Goal: Navigation & Orientation: Find specific page/section

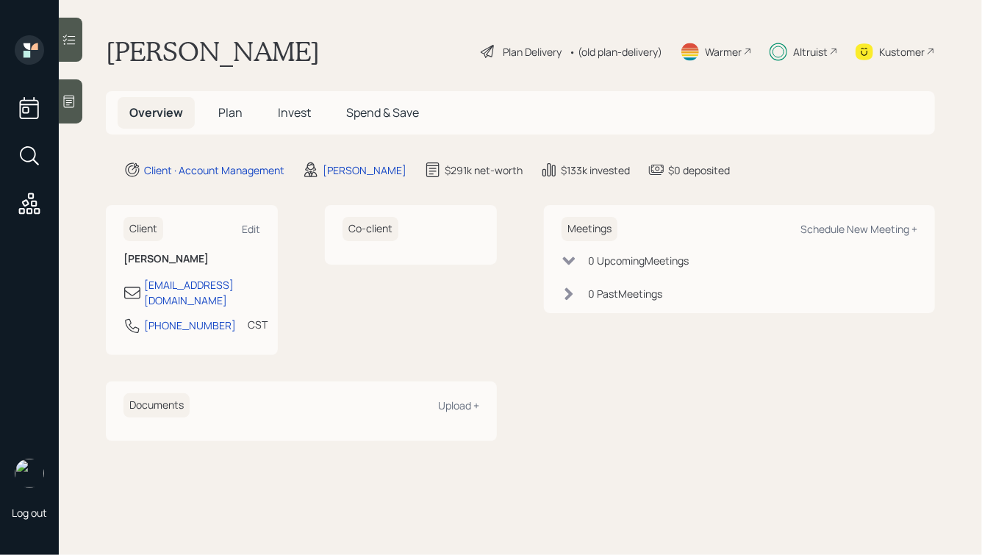
click at [280, 116] on span "Invest" at bounding box center [294, 112] width 33 height 16
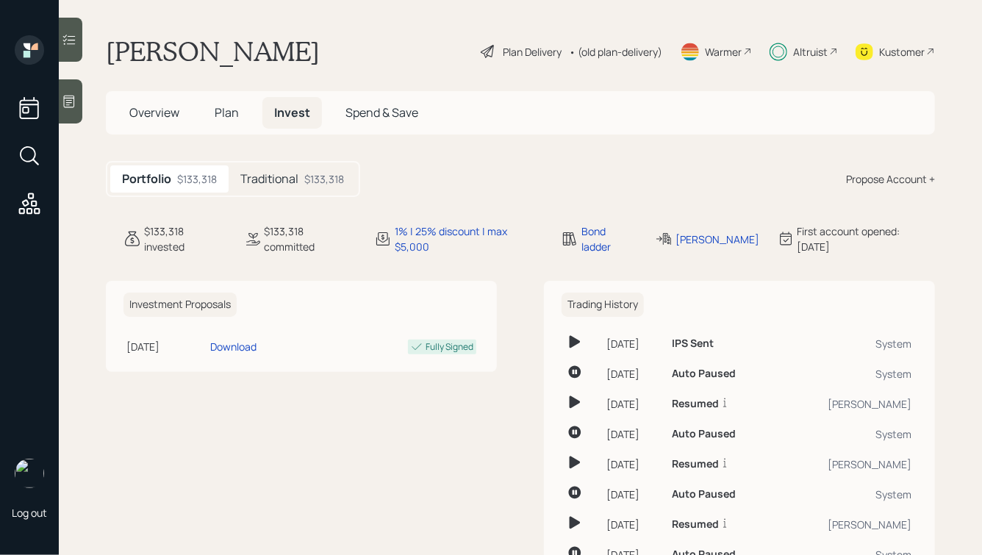
click at [297, 184] on h5 "Traditional" at bounding box center [269, 179] width 58 height 14
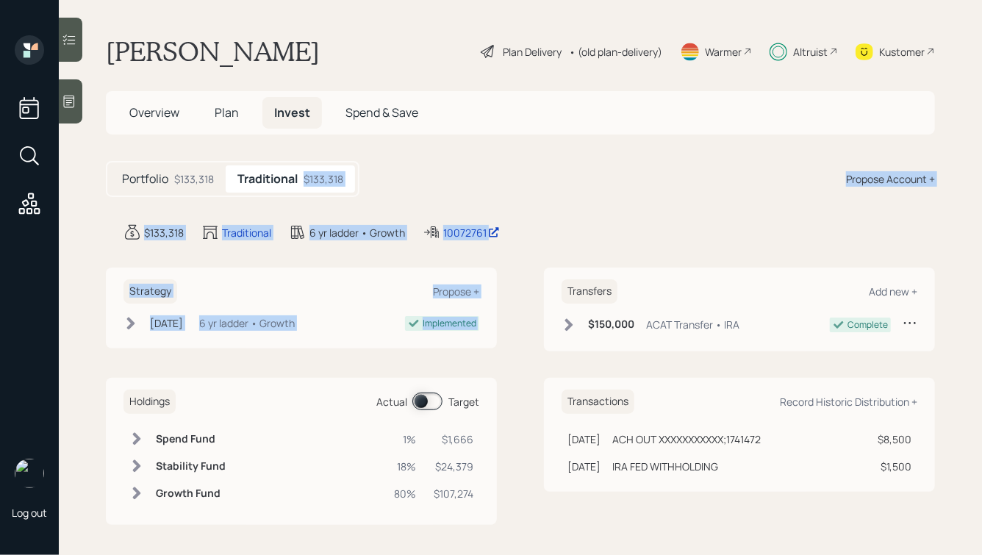
drag, startPoint x: 589, startPoint y: 246, endPoint x: 271, endPoint y: 57, distance: 370.2
click at [280, 71] on main "[PERSON_NAME] Plan Delivery • (old plan-delivery) Warmer Altruist Kustomer Over…" at bounding box center [520, 277] width 923 height 555
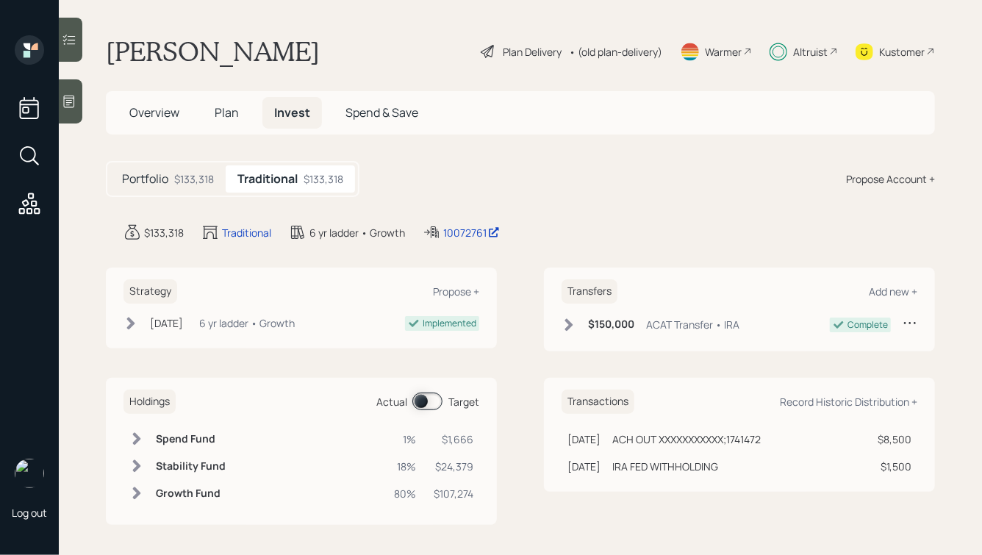
click at [271, 57] on div "[PERSON_NAME] Plan Delivery • (old plan-delivery) Warmer Altruist Kustomer" at bounding box center [520, 51] width 829 height 32
click at [169, 176] on div "Portfolio $133,318" at bounding box center [167, 178] width 115 height 27
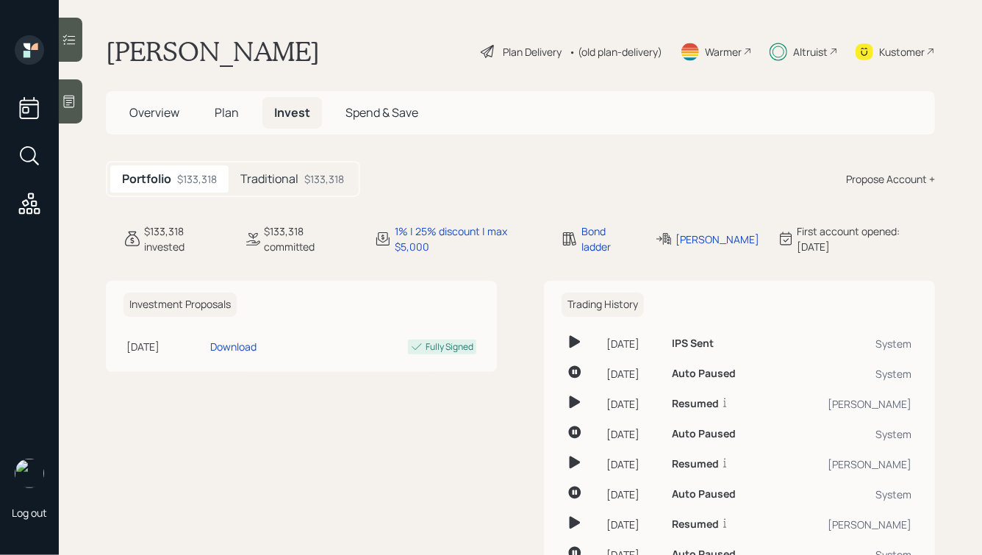
click at [226, 108] on span "Plan" at bounding box center [227, 112] width 24 height 16
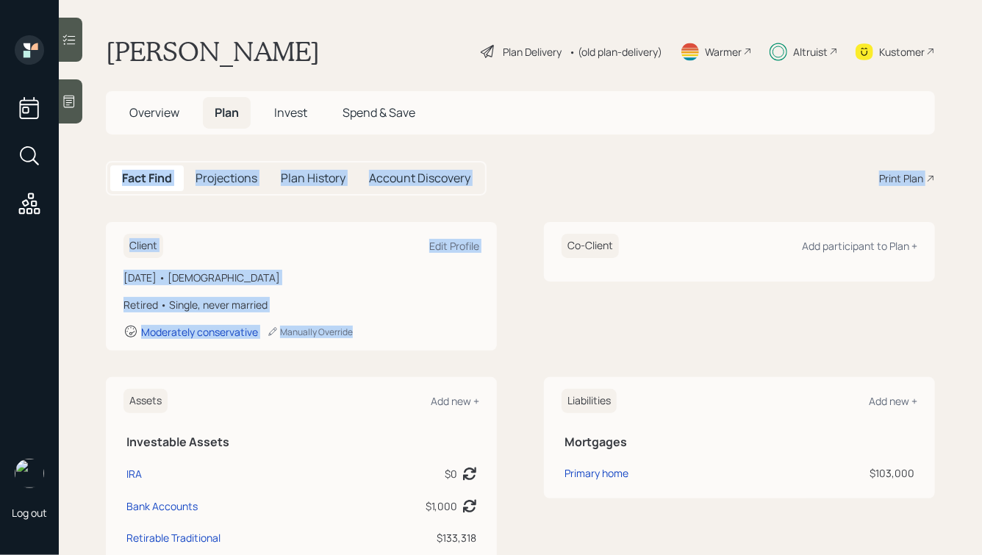
drag, startPoint x: 423, startPoint y: 348, endPoint x: 76, endPoint y: 182, distance: 383.8
click at [76, 182] on main "[PERSON_NAME] Plan Delivery • (old plan-delivery) Warmer Altruist Kustomer Over…" at bounding box center [520, 277] width 923 height 555
click at [98, 214] on main "[PERSON_NAME] Plan Delivery • (old plan-delivery) Warmer Altruist Kustomer Over…" at bounding box center [520, 277] width 923 height 555
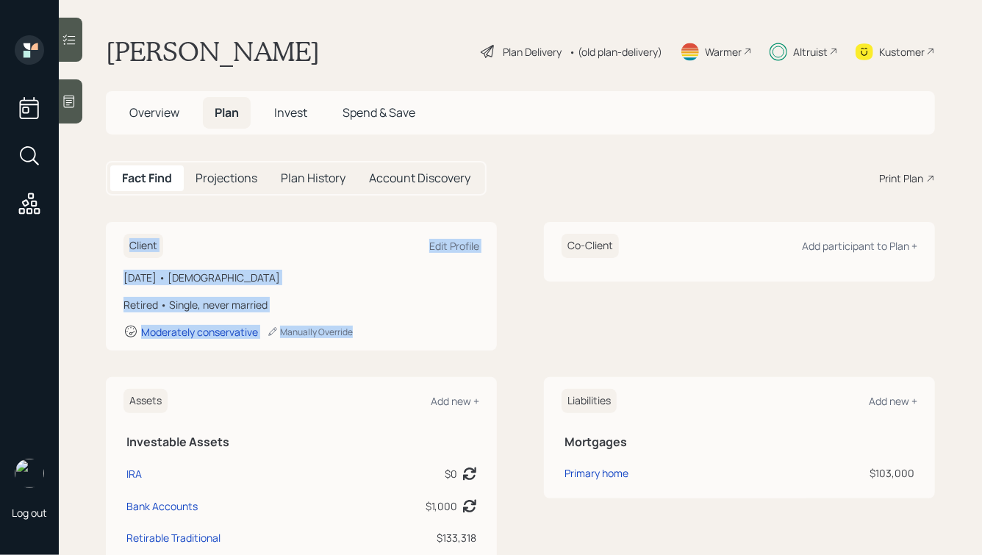
drag, startPoint x: 115, startPoint y: 233, endPoint x: 370, endPoint y: 341, distance: 276.4
click at [370, 341] on div "Client Edit Profile [DATE] • [DEMOGRAPHIC_DATA] Retired • Single, never married…" at bounding box center [301, 286] width 391 height 129
drag, startPoint x: 397, startPoint y: 352, endPoint x: 149, endPoint y: 204, distance: 289.5
click at [153, 204] on main "[PERSON_NAME] Plan Delivery • (old plan-delivery) Warmer Altruist Kustomer Over…" at bounding box center [520, 277] width 923 height 555
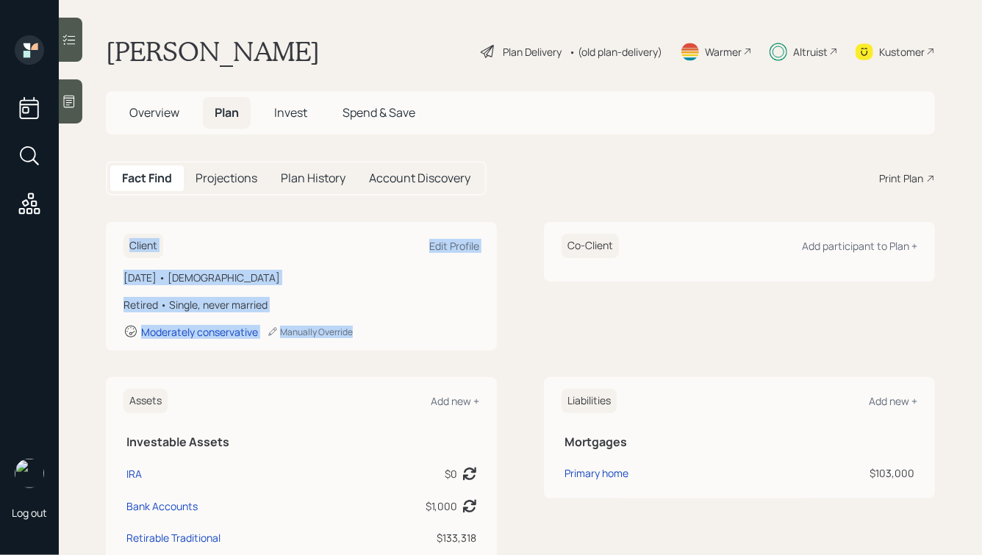
click at [223, 208] on main "[PERSON_NAME] Plan Delivery • (old plan-delivery) Warmer Altruist Kustomer Over…" at bounding box center [520, 277] width 923 height 555
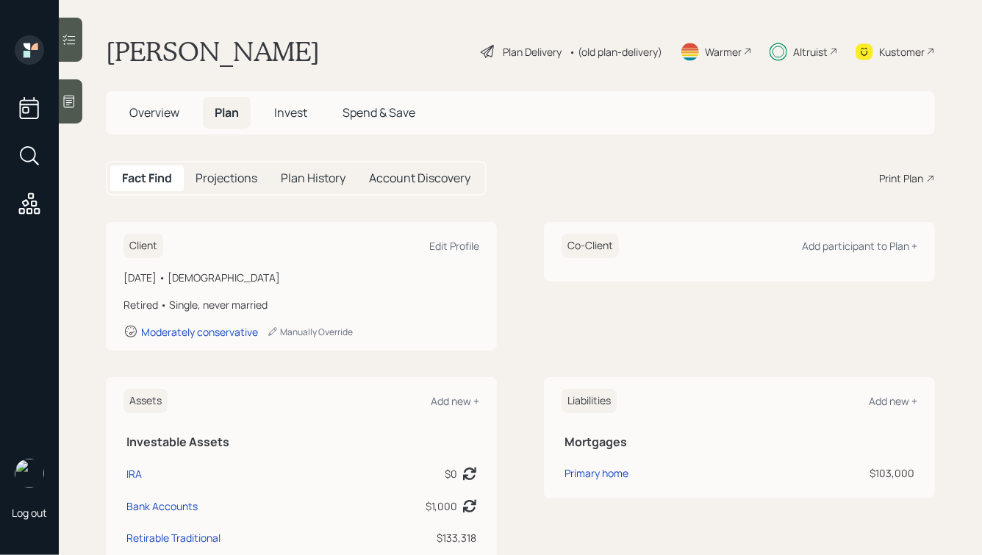
click at [810, 49] on div "Altruist" at bounding box center [810, 51] width 35 height 15
